Goal: Task Accomplishment & Management: Use online tool/utility

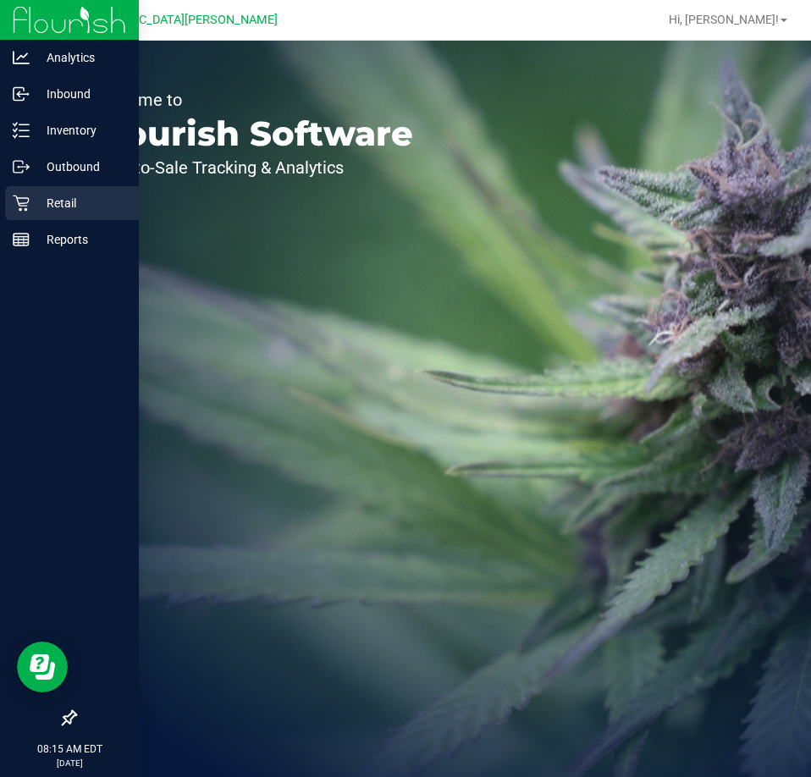
click at [30, 201] on p "Retail" at bounding box center [81, 203] width 102 height 20
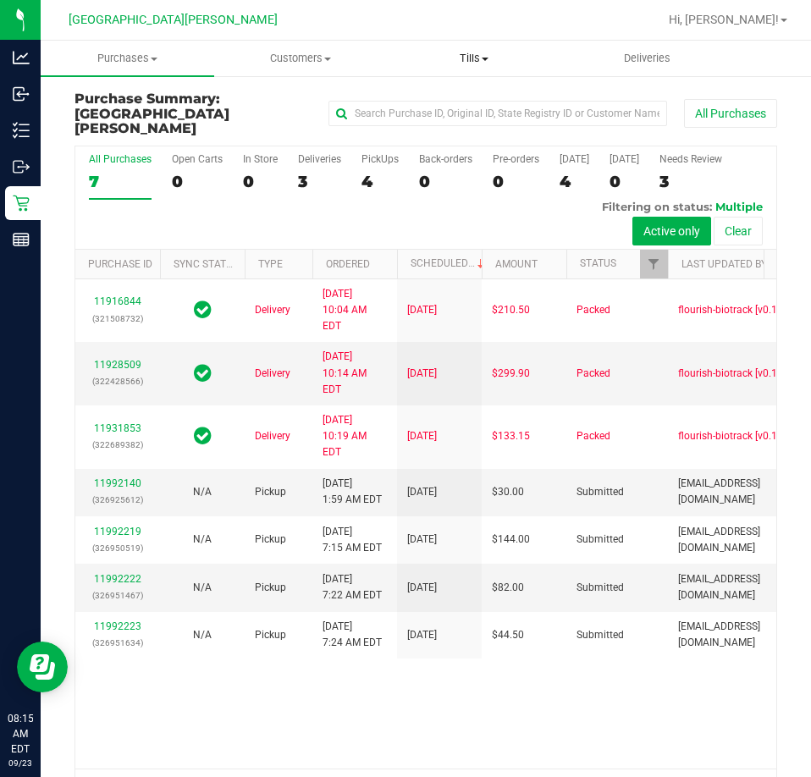
click at [470, 47] on uib-tab-heading "Tills Manage tills Reconcile e-payments" at bounding box center [475, 58] width 172 height 34
click at [433, 102] on span "Manage tills" at bounding box center [445, 102] width 114 height 14
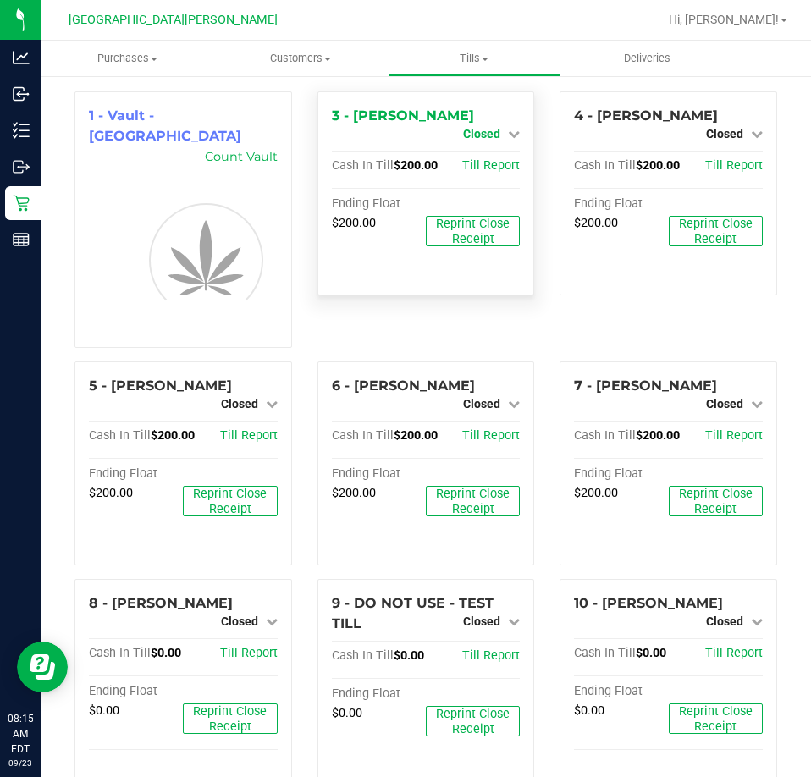
click at [467, 127] on span "Closed" at bounding box center [481, 134] width 37 height 14
click at [473, 146] on link "Open Till" at bounding box center [481, 149] width 45 height 14
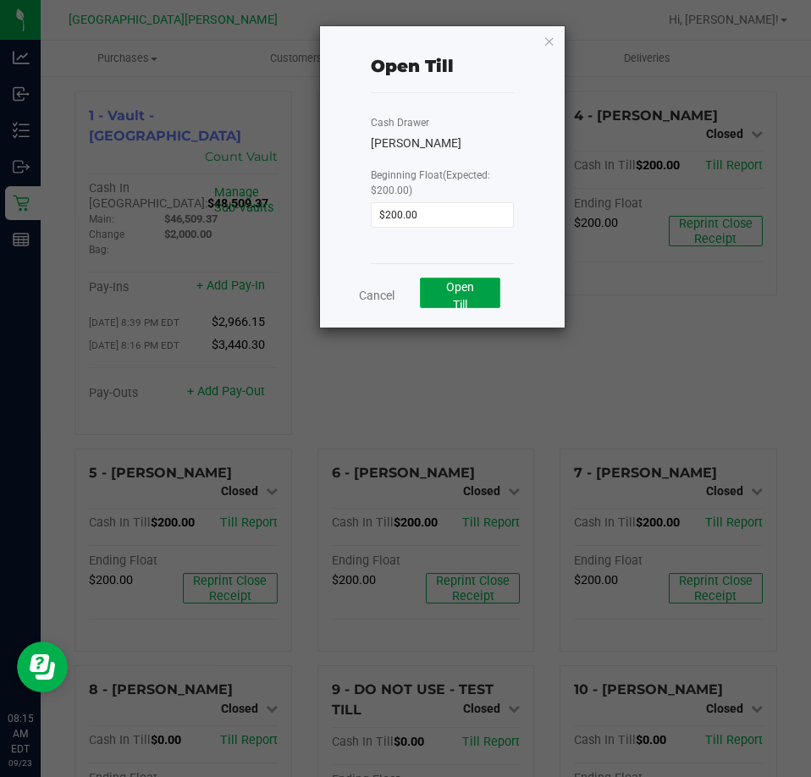
click at [451, 294] on span "Open Till" at bounding box center [460, 295] width 28 height 31
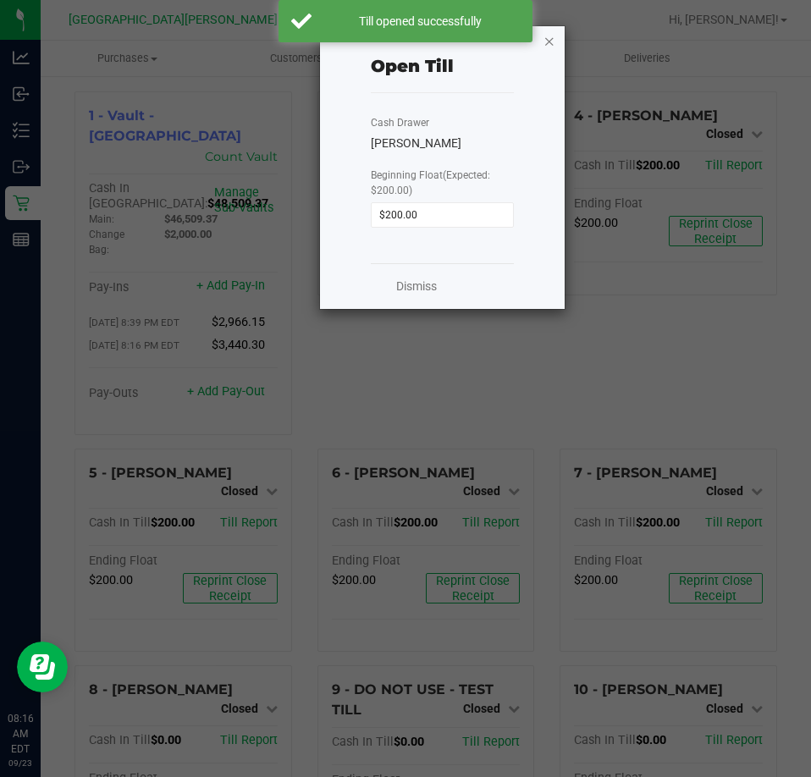
click at [545, 42] on icon "button" at bounding box center [549, 40] width 12 height 20
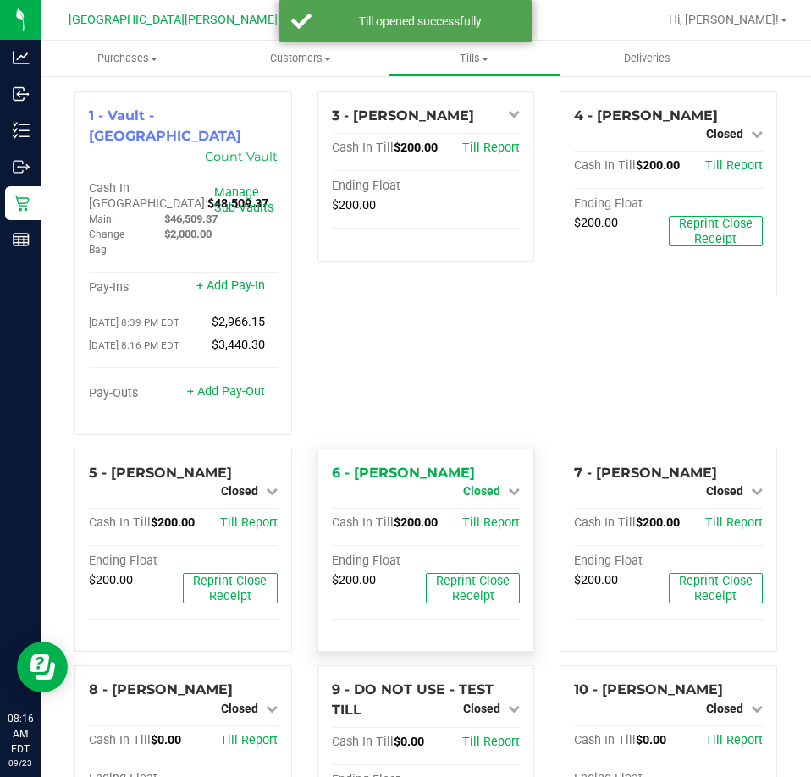
click at [491, 484] on span "Closed" at bounding box center [481, 491] width 37 height 14
click at [469, 499] on link "Open Till" at bounding box center [481, 506] width 45 height 14
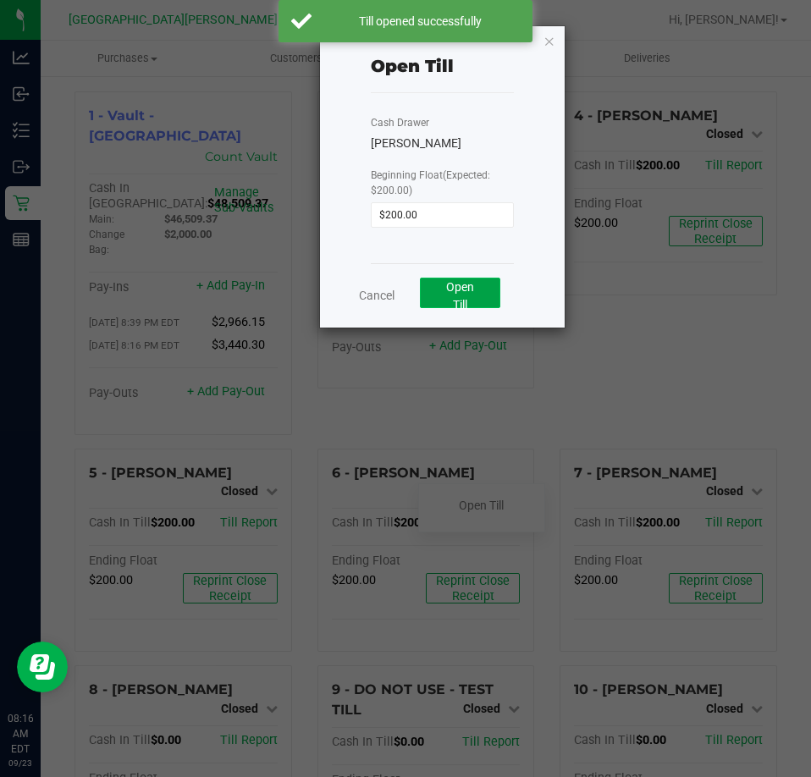
click at [471, 291] on span "Open Till" at bounding box center [460, 295] width 28 height 31
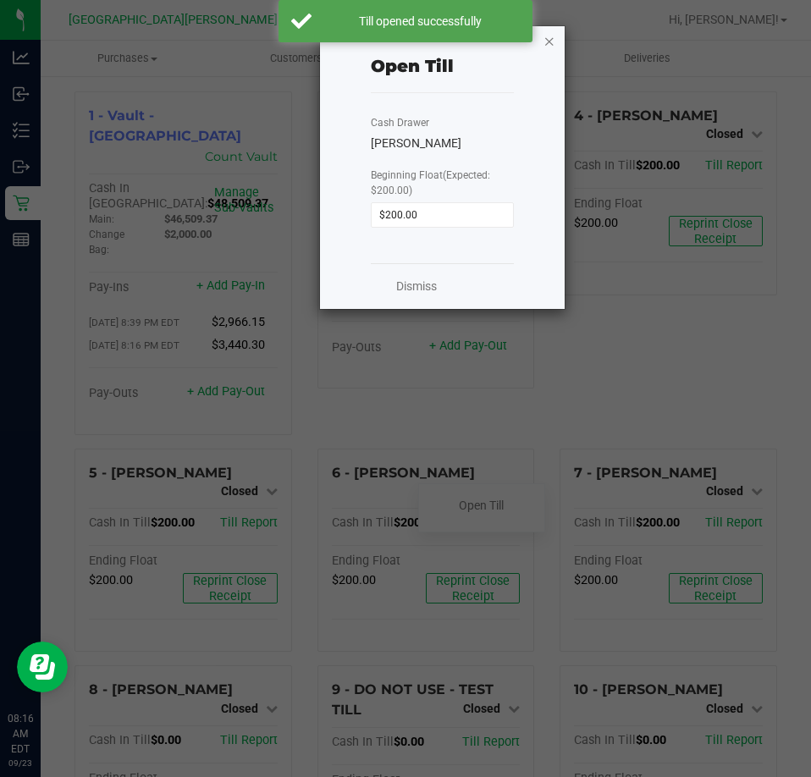
click at [547, 42] on icon "button" at bounding box center [549, 40] width 12 height 20
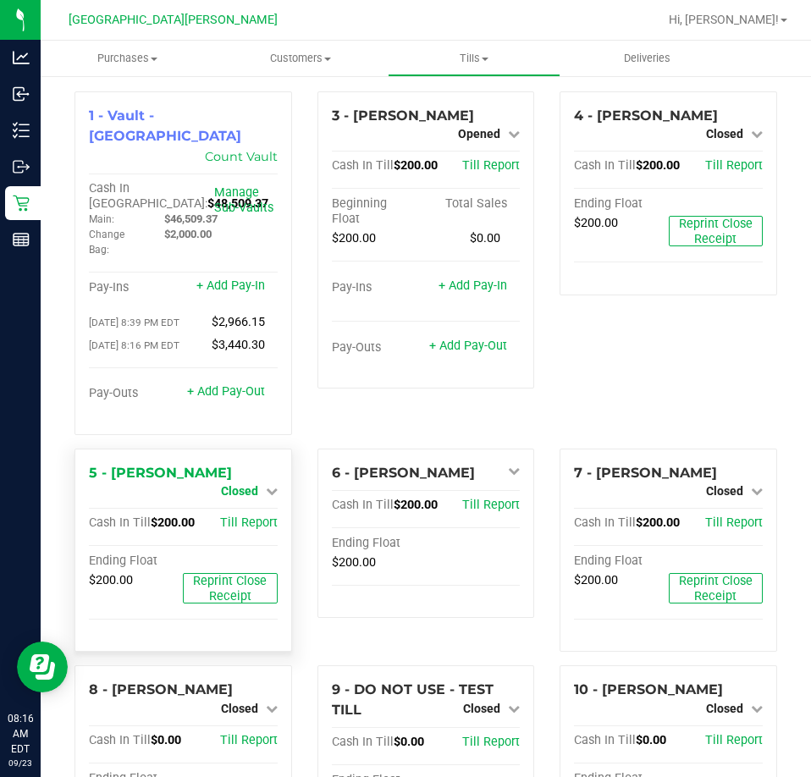
click at [257, 484] on link "Closed" at bounding box center [249, 491] width 57 height 14
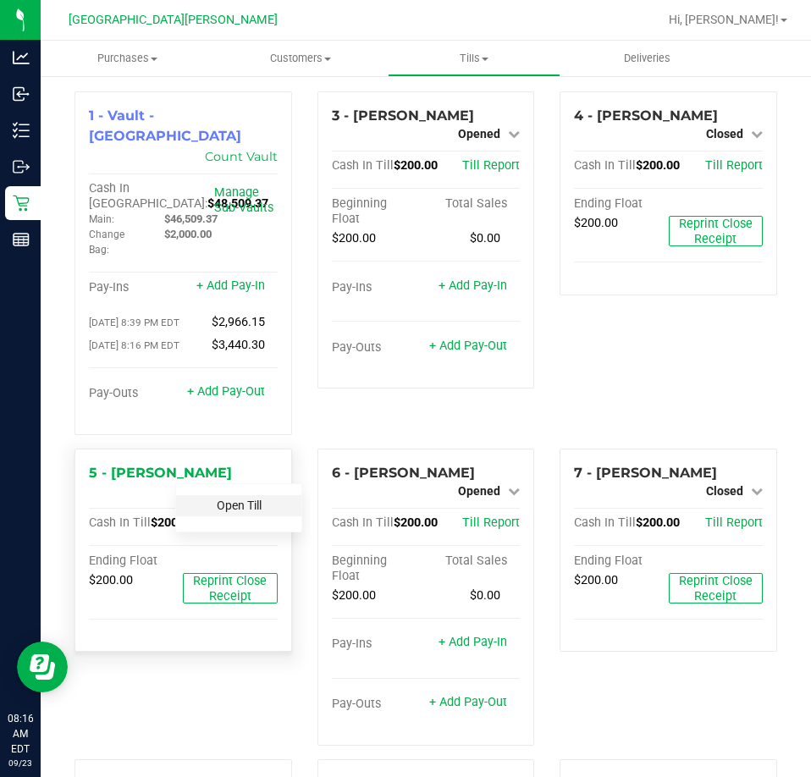
click at [241, 499] on link "Open Till" at bounding box center [239, 506] width 45 height 14
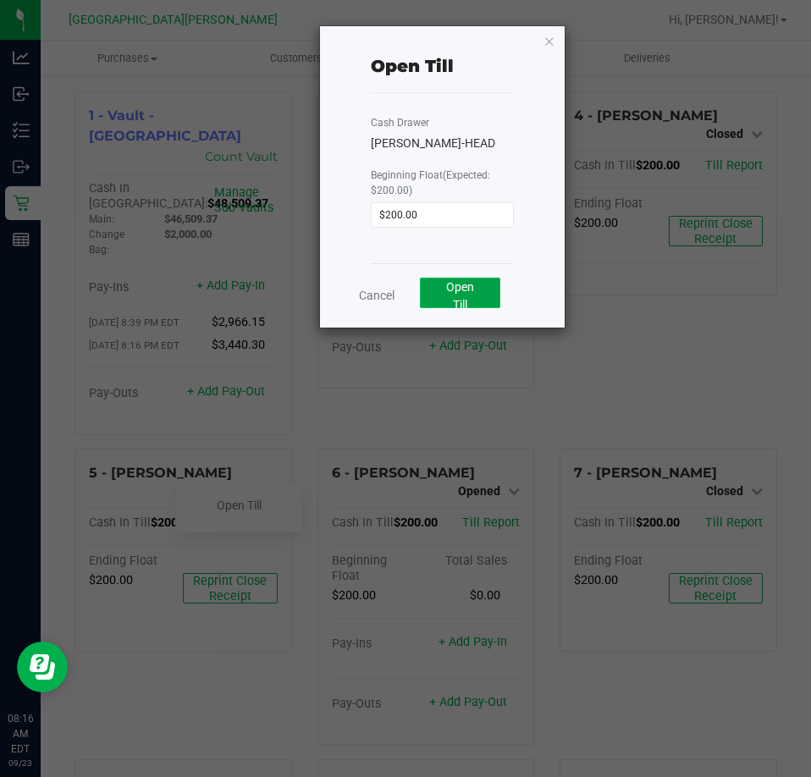
click at [454, 285] on span "Open Till" at bounding box center [460, 295] width 28 height 31
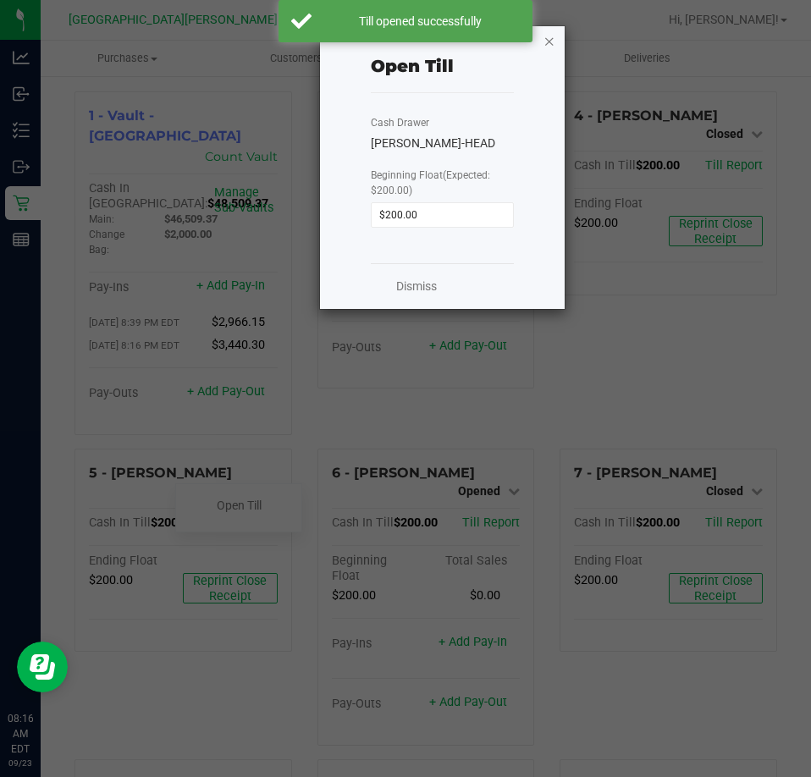
click at [546, 43] on icon "button" at bounding box center [549, 40] width 12 height 20
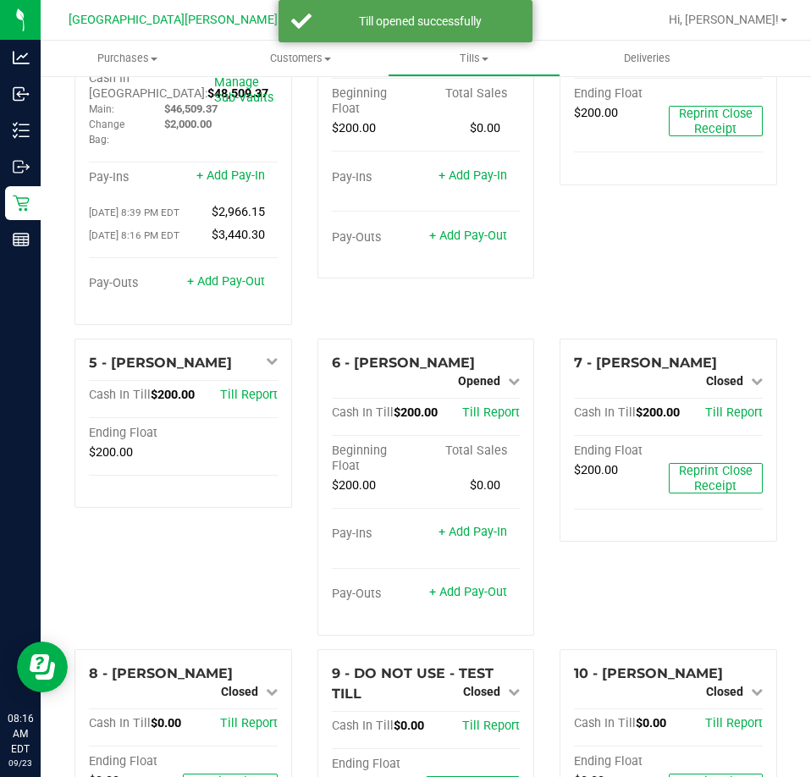
scroll to position [508, 0]
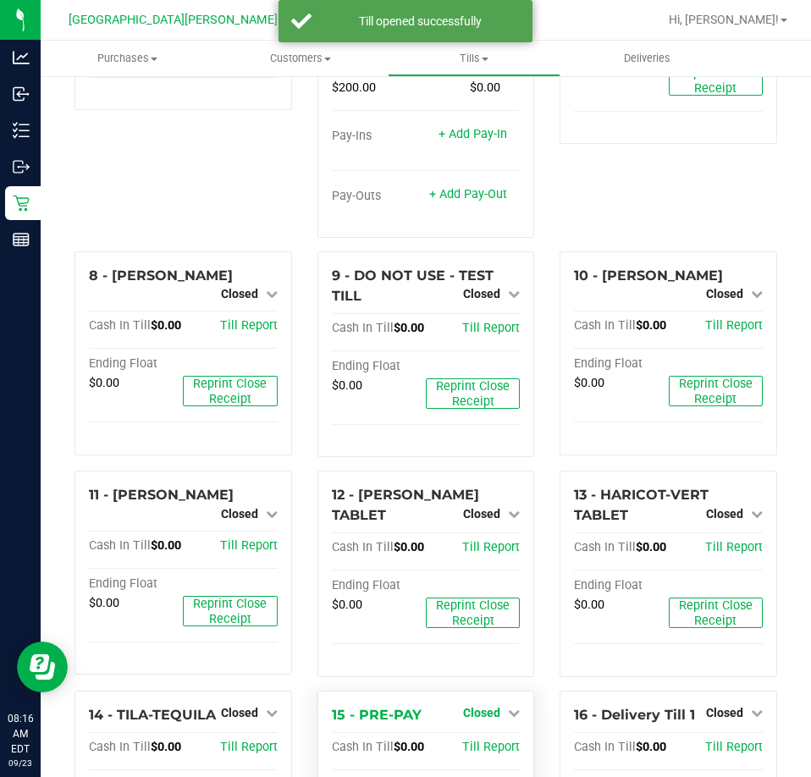
click at [480, 706] on span "Closed" at bounding box center [481, 713] width 37 height 14
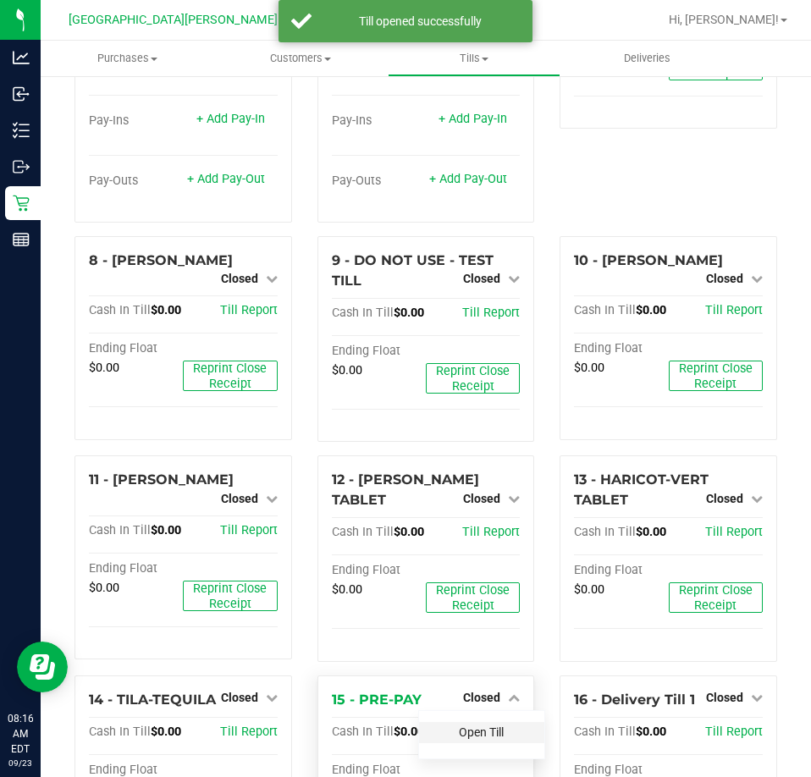
click at [472, 726] on link "Open Till" at bounding box center [481, 733] width 45 height 14
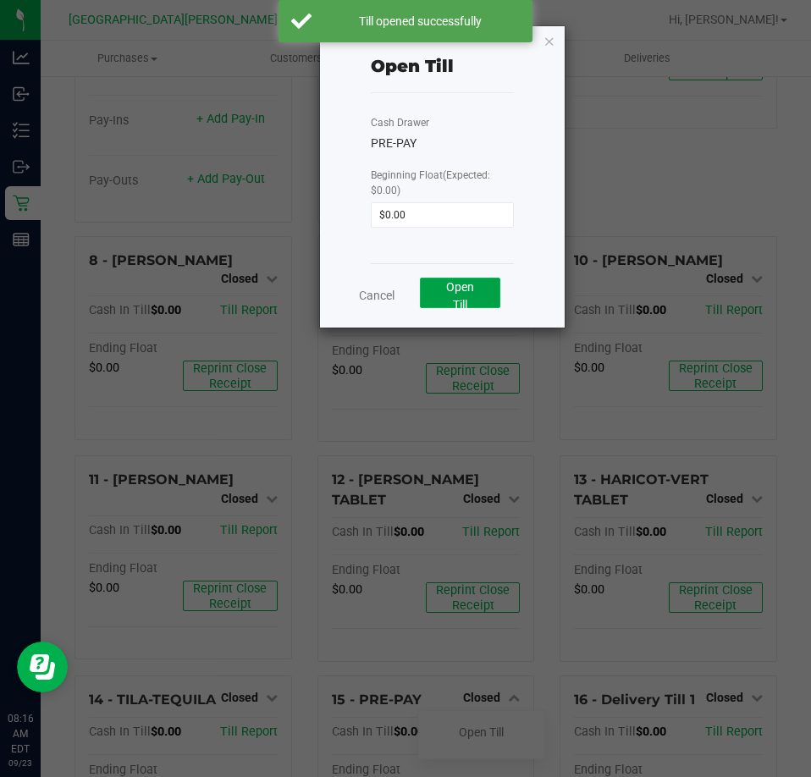
click at [464, 301] on span "Open Till" at bounding box center [460, 295] width 28 height 31
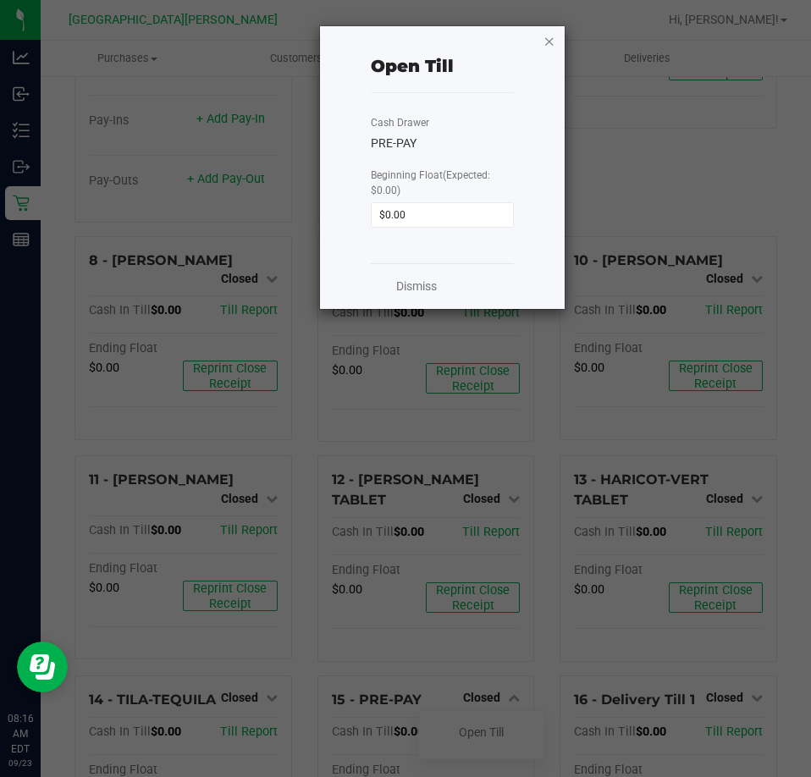
click at [547, 39] on icon "button" at bounding box center [549, 40] width 12 height 20
